Goal: Check status: Check status

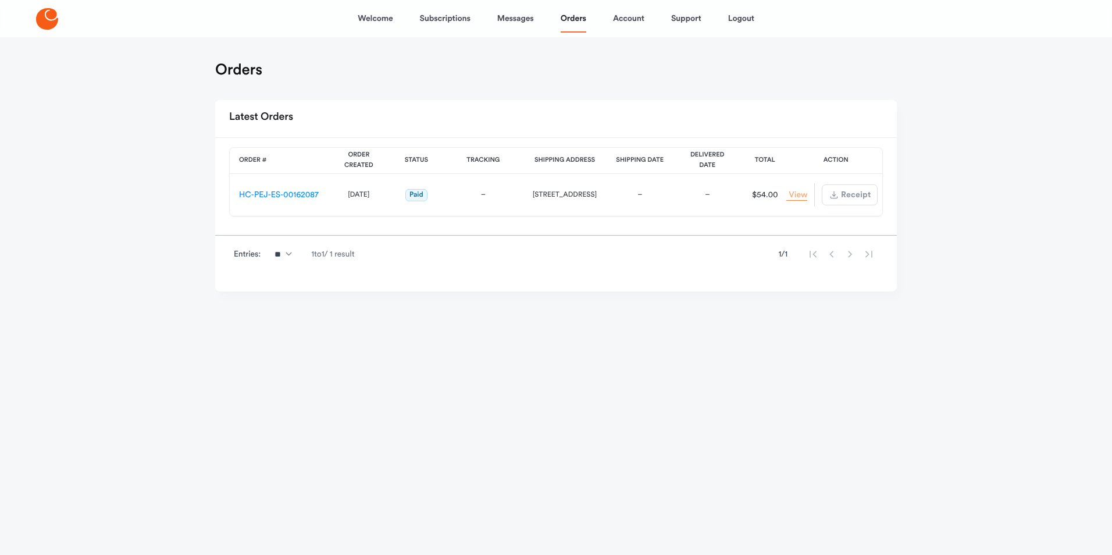
click at [801, 195] on link "View Order" at bounding box center [797, 195] width 21 height 11
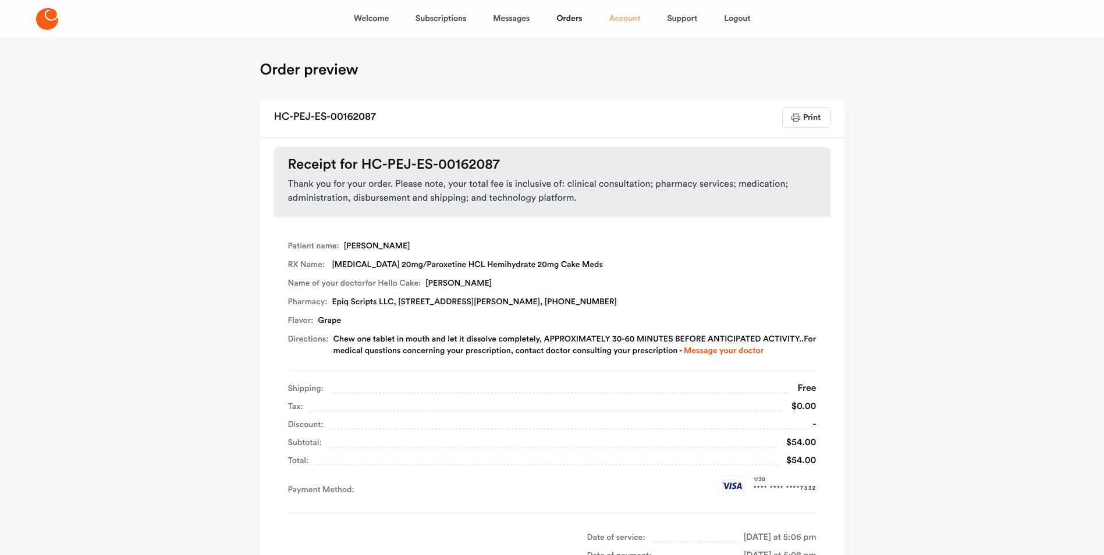
click at [628, 17] on link "Account" at bounding box center [624, 19] width 31 height 28
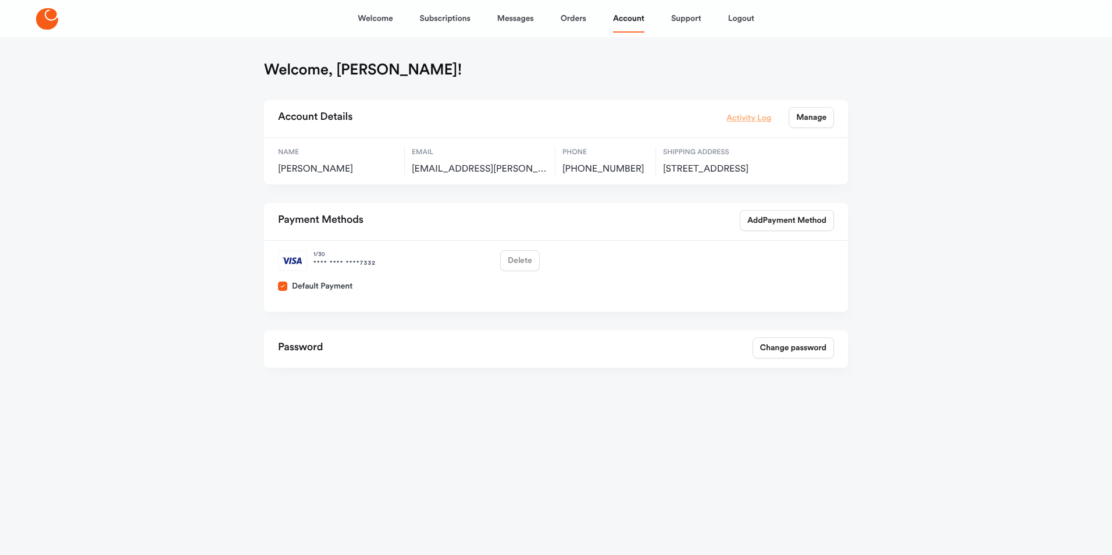
click at [751, 116] on link "Activity Log" at bounding box center [749, 117] width 45 height 13
